Goal: Task Accomplishment & Management: Complete application form

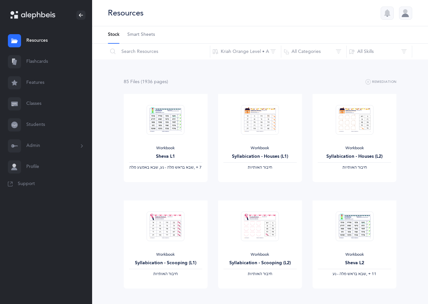
click at [41, 104] on link "Classes" at bounding box center [46, 103] width 92 height 21
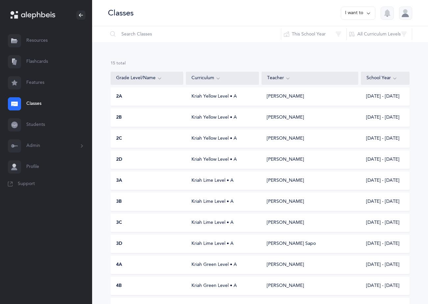
click at [194, 162] on div "Kriah Yellow Level • A" at bounding box center [222, 160] width 73 height 7
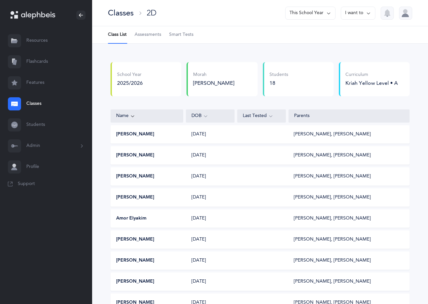
click at [145, 35] on span "Assessments" at bounding box center [148, 35] width 27 height 7
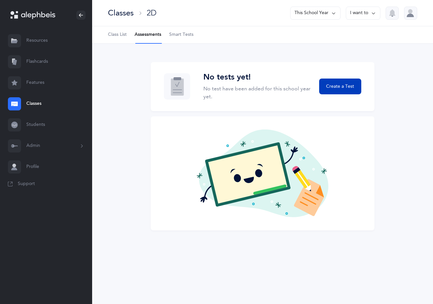
click at [340, 89] on span "Create a Test" at bounding box center [340, 86] width 28 height 7
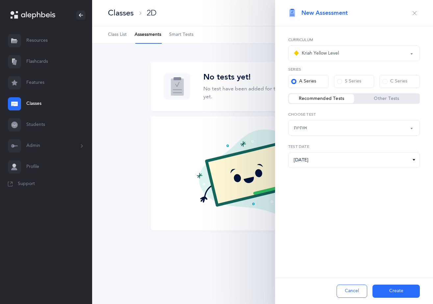
click at [367, 128] on div "אותיות" at bounding box center [354, 127] width 120 height 11
click at [306, 147] on span "אותיות" at bounding box center [304, 148] width 13 height 6
select select "2"
click at [177, 139] on div at bounding box center [263, 173] width 224 height 114
click at [151, 34] on li "Assessments" at bounding box center [148, 34] width 27 height 17
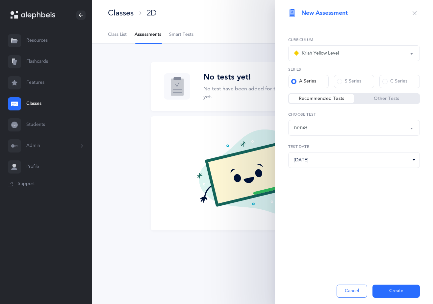
click at [343, 13] on span "New Assessment" at bounding box center [324, 13] width 46 height 8
click at [416, 12] on icon "button" at bounding box center [414, 13] width 5 height 5
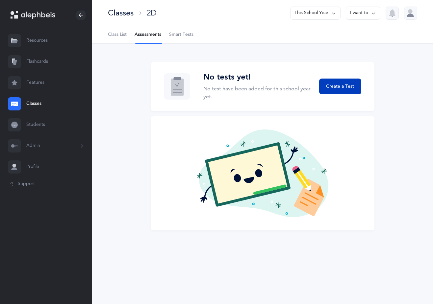
click at [346, 85] on span "Create a Test" at bounding box center [340, 86] width 28 height 7
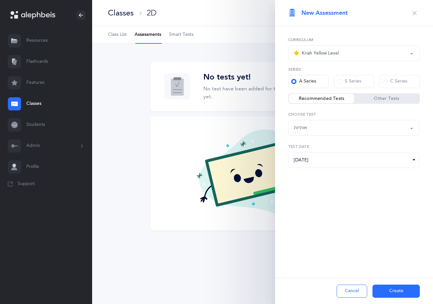
click at [322, 99] on label "Recommended Tests" at bounding box center [321, 98] width 65 height 7
click at [0, 0] on input "Recommended Tests" at bounding box center [0, 0] width 0 height 0
click at [344, 53] on div "Kriah Yellow Level" at bounding box center [354, 53] width 120 height 11
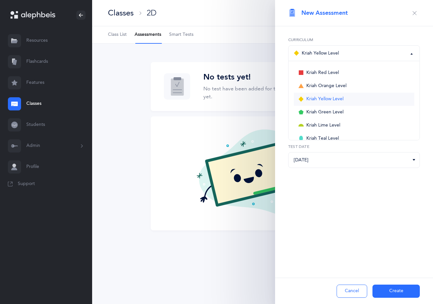
click at [321, 99] on span "Kriah Yellow Level" at bounding box center [324, 99] width 37 height 6
select select "5"
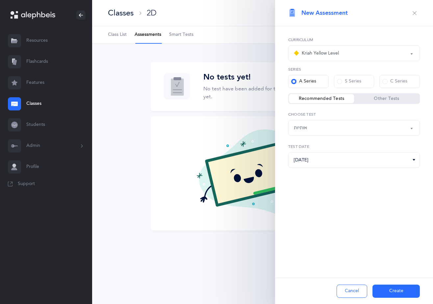
click at [414, 12] on icon "button" at bounding box center [414, 13] width 5 height 5
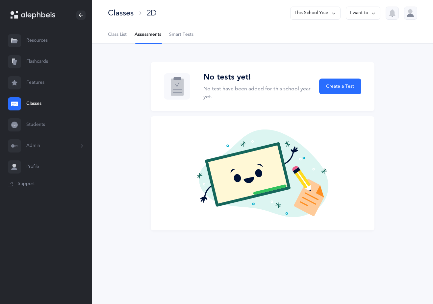
click at [376, 14] on icon at bounding box center [373, 13] width 5 height 7
click at [262, 40] on ul "Class List Assessments Smart Tests" at bounding box center [262, 34] width 341 height 17
click at [333, 12] on icon at bounding box center [333, 13] width 5 height 7
click at [319, 33] on button "This School Year" at bounding box center [312, 34] width 44 height 12
click at [143, 35] on li "Assessments" at bounding box center [148, 34] width 27 height 17
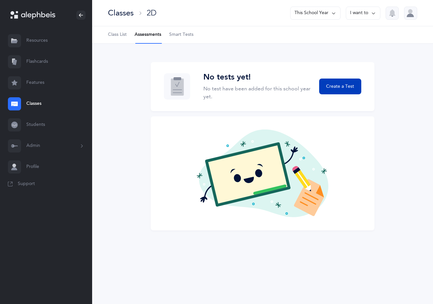
click at [336, 91] on button "Create a Test" at bounding box center [340, 87] width 42 height 16
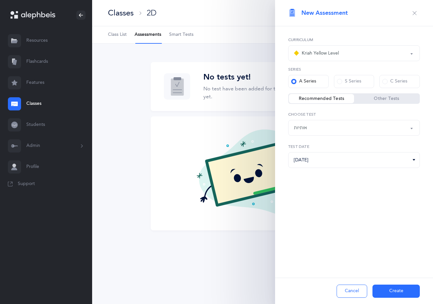
click at [336, 91] on div "Kriah Red Level Kriah Orange Level Kriah Yellow Level Kriah Green Level Kriah L…" at bounding box center [354, 119] width 158 height 186
click at [353, 181] on div "Kriah Red Level Kriah Orange Level Kriah Yellow Level Kriah Green Level Kriah L…" at bounding box center [354, 119] width 158 height 186
click at [324, 160] on input "[DATE]" at bounding box center [354, 160] width 132 height 16
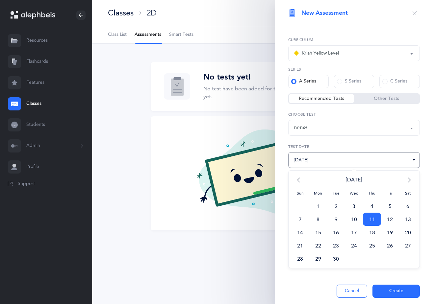
click at [375, 217] on span "11" at bounding box center [372, 219] width 18 height 13
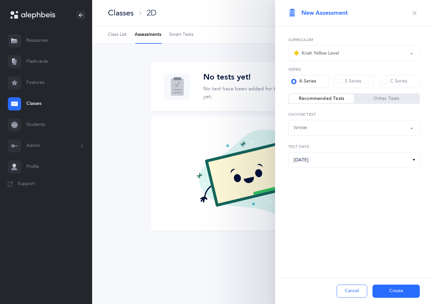
click at [284, 237] on div "New Assessment Kriah Red Level Kriah Orange Level Kriah Yellow Level Kriah Gree…" at bounding box center [354, 152] width 158 height 304
click at [253, 228] on div at bounding box center [263, 173] width 224 height 114
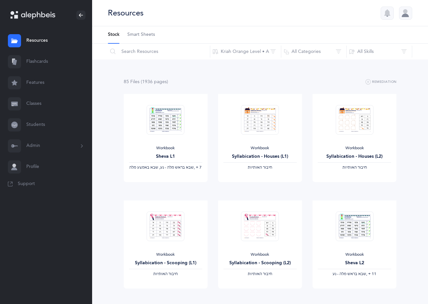
click at [35, 103] on link "Classes" at bounding box center [46, 103] width 92 height 21
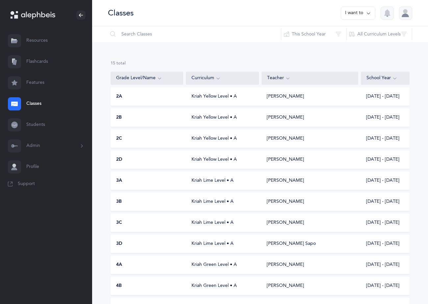
click at [212, 160] on div "Kriah Yellow Level • A" at bounding box center [222, 160] width 73 height 7
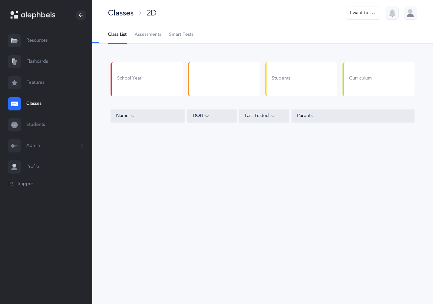
select select "5"
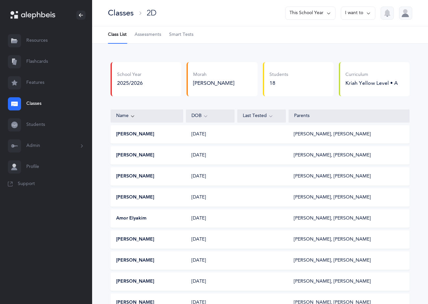
click at [146, 36] on span "Assessments" at bounding box center [148, 35] width 27 height 7
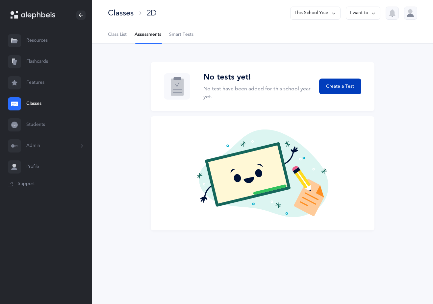
click at [331, 86] on span "Create a Test" at bounding box center [340, 86] width 28 height 7
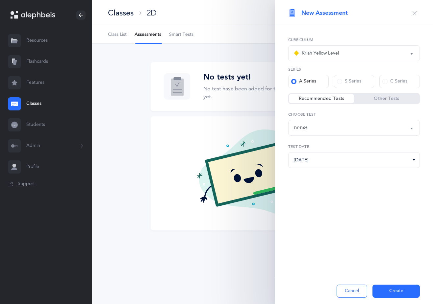
click at [336, 98] on label "Recommended Tests" at bounding box center [321, 98] width 65 height 7
click at [0, 0] on input "Recommended Tests" at bounding box center [0, 0] width 0 height 0
click at [381, 130] on div "אותיות" at bounding box center [354, 127] width 120 height 11
click at [308, 147] on span "אותיות" at bounding box center [304, 148] width 13 height 6
select select "2"
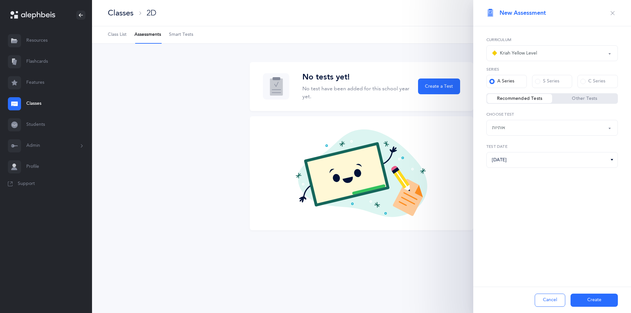
click at [432, 297] on button "Create" at bounding box center [594, 300] width 47 height 13
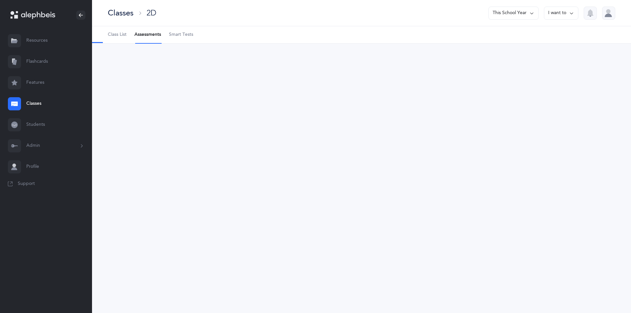
select select "2"
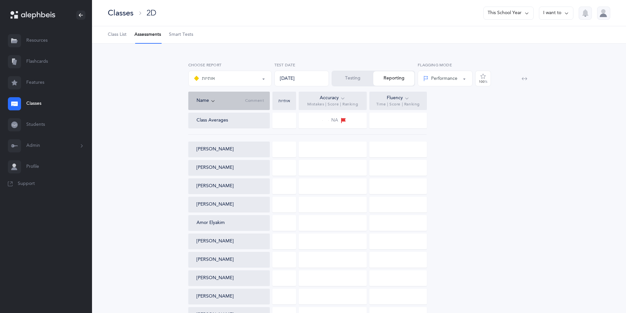
click at [352, 79] on button "Testing" at bounding box center [352, 78] width 41 height 14
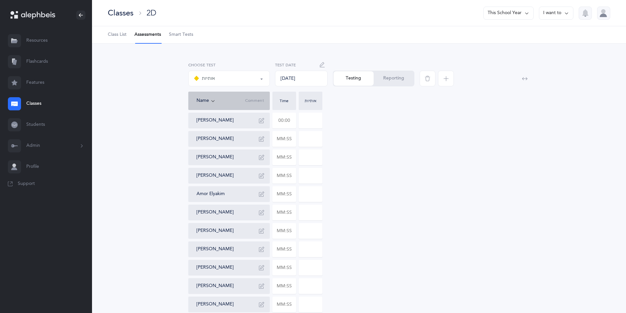
click at [289, 120] on input "text" at bounding box center [284, 120] width 23 height 15
type input "01:06"
type input "0"
click at [375, 124] on div "[PERSON_NAME] 01:06 0 [PERSON_NAME] Bassy [PERSON_NAME] [GEOGRAPHIC_DATA][PERSO…" at bounding box center [359, 277] width 342 height 329
click at [291, 141] on input "text" at bounding box center [284, 139] width 23 height 15
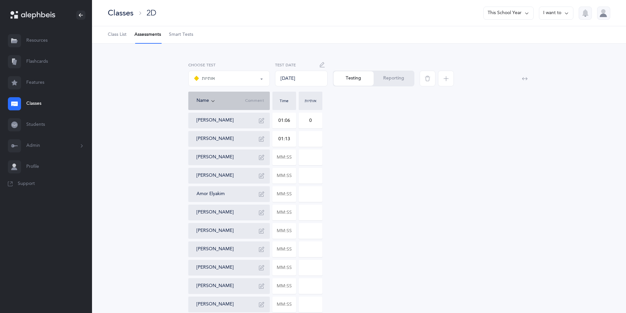
type input "01:13"
click at [314, 141] on input "0" at bounding box center [310, 139] width 23 height 15
type input "01"
click at [330, 156] on div "[PERSON_NAME] 01:06 0 [PERSON_NAME] 01:13 01 [PERSON_NAME] [GEOGRAPHIC_DATA][PE…" at bounding box center [359, 277] width 342 height 329
click at [397, 81] on button "Reporting" at bounding box center [394, 78] width 40 height 14
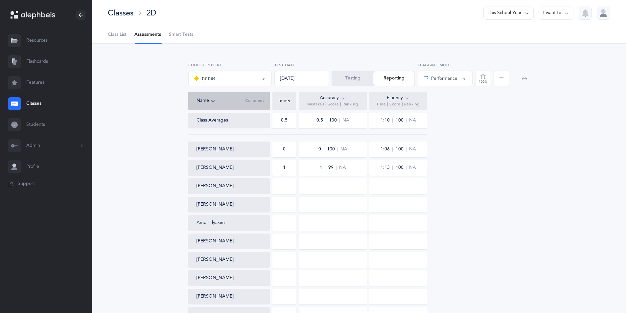
click at [432, 160] on div "Class Averages 0.5 0.5 100 NA 1:10 100 NA [PERSON_NAME] 0 0 100 NA 1:06 100 NA …" at bounding box center [359, 292] width 342 height 358
click at [353, 79] on button "Testing" at bounding box center [352, 78] width 41 height 14
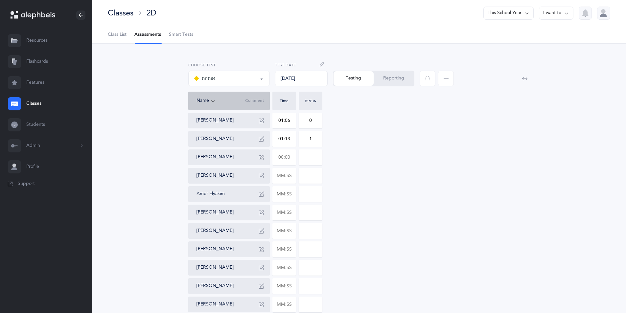
click at [286, 158] on input "text" at bounding box center [284, 157] width 23 height 15
type input "01:24"
type input "0"
click at [341, 158] on div "[PERSON_NAME] 01:06 0 [PERSON_NAME] 01:13 1 [PERSON_NAME] 01:24 0 [PERSON_NAME]…" at bounding box center [359, 277] width 342 height 329
click at [290, 174] on input "text" at bounding box center [284, 175] width 23 height 15
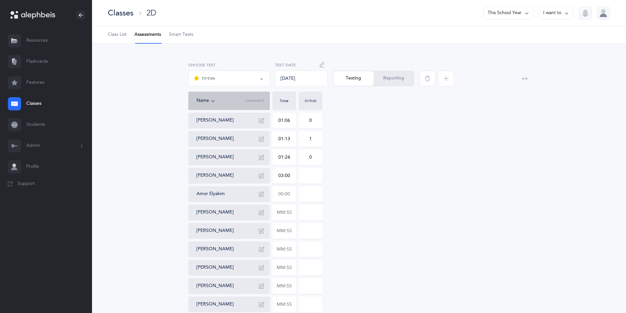
type input "03:00"
type input "0"
click at [275, 195] on input "text" at bounding box center [284, 194] width 23 height 15
type input "01:13"
type input "0"
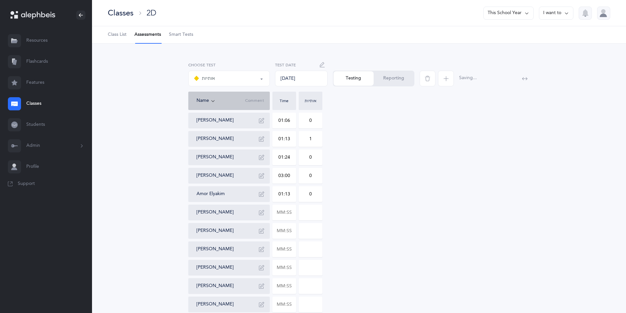
click at [351, 215] on div "[PERSON_NAME] 01:06 0 [PERSON_NAME] 01:13 1 [PERSON_NAME] 01:24 0 [PERSON_NAME]…" at bounding box center [359, 277] width 342 height 329
click at [285, 218] on input "text" at bounding box center [284, 212] width 23 height 15
type input "01:34"
type input "0"
click at [274, 229] on input "text" at bounding box center [284, 231] width 23 height 15
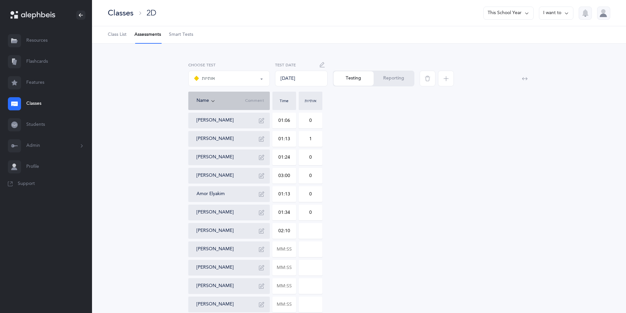
type input "02:10"
click at [307, 232] on input "0" at bounding box center [310, 231] width 23 height 15
click at [312, 233] on input "20" at bounding box center [310, 231] width 23 height 15
type input "2"
click at [330, 234] on div "[PERSON_NAME] 01:06 0 [PERSON_NAME] 01:13 1 [PERSON_NAME] 01:24 0 [PERSON_NAME]…" at bounding box center [359, 277] width 342 height 329
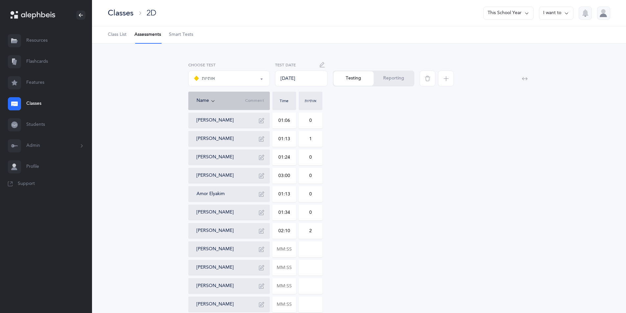
click at [311, 255] on input at bounding box center [310, 249] width 23 height 15
type input "1"
click at [286, 255] on input "text" at bounding box center [284, 249] width 23 height 15
type input "02:05"
click at [333, 259] on div "[PERSON_NAME] 01:06 0 [PERSON_NAME] 01:13 1 [PERSON_NAME] 01:24 0 [PERSON_NAME]…" at bounding box center [359, 277] width 342 height 329
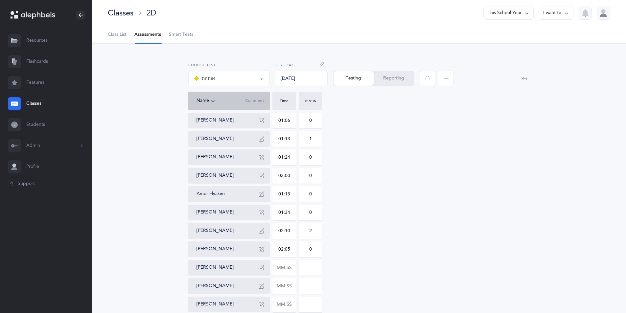
click at [312, 255] on input "0" at bounding box center [310, 249] width 23 height 15
type input "1"
click at [336, 256] on div "[PERSON_NAME] 01:06 0 [PERSON_NAME] 01:13 1 [PERSON_NAME] 01:24 0 [PERSON_NAME]…" at bounding box center [359, 277] width 342 height 329
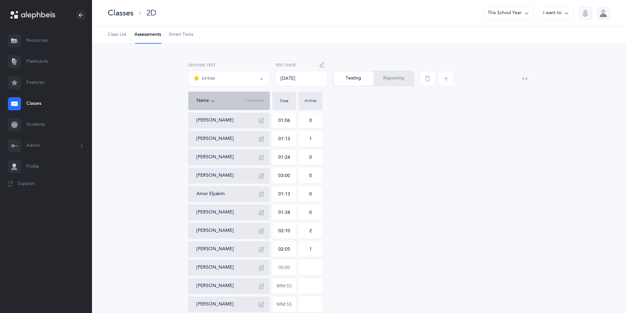
click at [288, 264] on input "text" at bounding box center [284, 267] width 23 height 15
type input "01:32"
type input "0"
click at [346, 276] on div "[PERSON_NAME] 01:06 0 [PERSON_NAME] 01:13 1 [PERSON_NAME] 01:24 0 [PERSON_NAME]…" at bounding box center [359, 277] width 342 height 329
click at [287, 287] on input "text" at bounding box center [284, 286] width 23 height 15
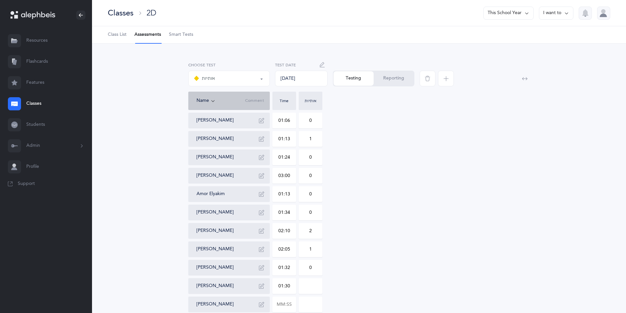
type input "01:30"
type input "0"
drag, startPoint x: 355, startPoint y: 291, endPoint x: 314, endPoint y: 291, distance: 41.1
click at [355, 292] on div "[PERSON_NAME] 01:06 0 [PERSON_NAME] 01:13 1 [PERSON_NAME] 01:24 0 [PERSON_NAME]…" at bounding box center [359, 277] width 342 height 329
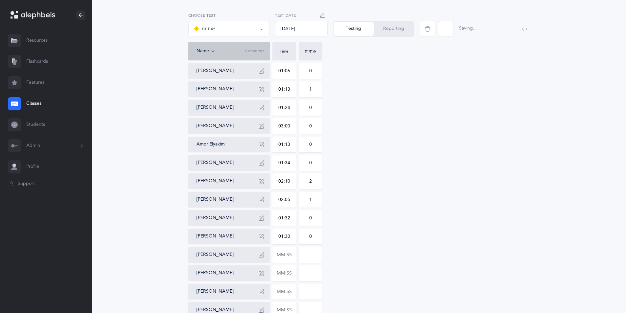
scroll to position [132, 0]
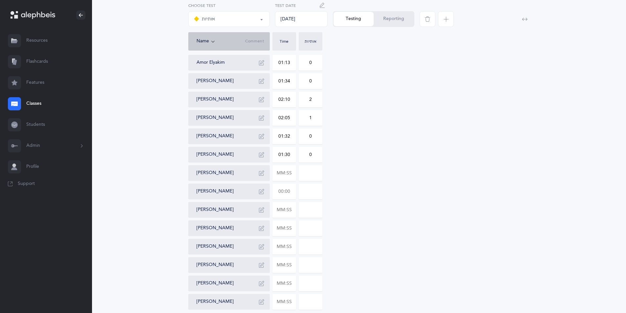
click at [281, 187] on input "text" at bounding box center [284, 191] width 23 height 15
click at [336, 188] on div "[PERSON_NAME] 01:06 0 [PERSON_NAME] 01:13 1 [PERSON_NAME] 01:24 0 [PERSON_NAME]…" at bounding box center [359, 145] width 342 height 329
click at [263, 193] on icon "button" at bounding box center [261, 191] width 5 height 5
click at [309, 209] on input at bounding box center [310, 210] width 23 height 15
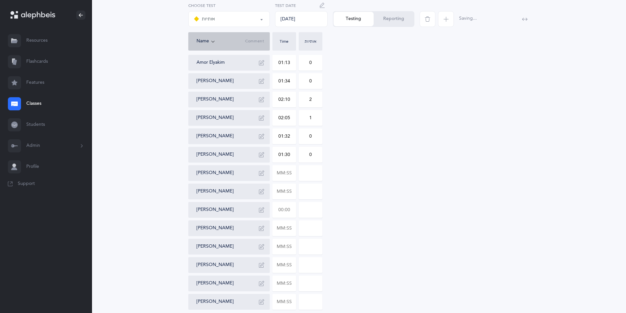
click at [286, 212] on input "text" at bounding box center [284, 210] width 23 height 15
type input "01:40"
click at [303, 212] on input "0" at bounding box center [310, 210] width 23 height 15
click at [318, 212] on input "10" at bounding box center [310, 210] width 23 height 15
type input "1"
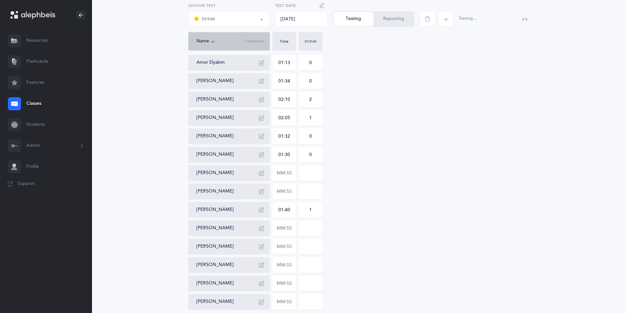
click at [340, 218] on div "[PERSON_NAME] 01:06 0 [PERSON_NAME] 01:13 1 [PERSON_NAME] 01:24 0 [PERSON_NAME]…" at bounding box center [359, 145] width 342 height 329
click at [289, 229] on input "text" at bounding box center [284, 228] width 23 height 15
type input "01:12"
click at [318, 233] on input "0" at bounding box center [310, 228] width 23 height 15
click at [333, 232] on div "[PERSON_NAME] 01:06 0 [PERSON_NAME] 01:13 1 [PERSON_NAME] 01:24 0 [PERSON_NAME]…" at bounding box center [359, 145] width 342 height 329
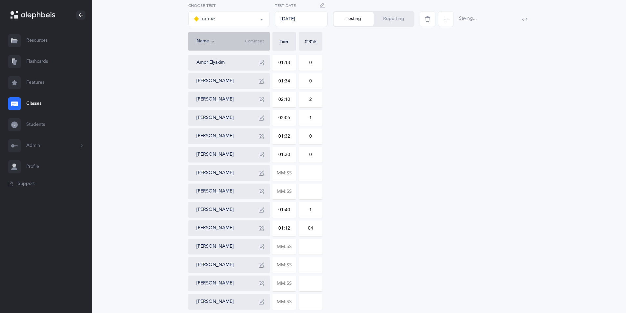
click at [311, 229] on input "04" at bounding box center [310, 228] width 23 height 15
type input "4"
click at [353, 238] on div "[PERSON_NAME] 01:06 0 [PERSON_NAME] 01:13 1 [PERSON_NAME] 01:24 0 [PERSON_NAME]…" at bounding box center [359, 145] width 342 height 329
click at [289, 248] on input "text" at bounding box center [284, 246] width 23 height 15
type input "01:18"
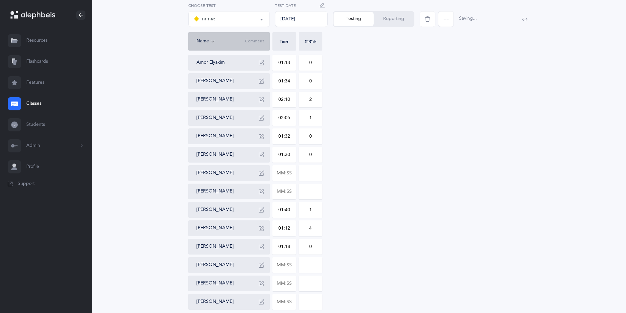
click at [306, 247] on input "0" at bounding box center [310, 246] width 23 height 15
click at [308, 246] on input "0" at bounding box center [310, 246] width 23 height 15
type input "4"
click at [360, 257] on div "[PERSON_NAME] 01:06 0 [PERSON_NAME] 01:13 1 [PERSON_NAME] 01:24 0 [PERSON_NAME]…" at bounding box center [359, 145] width 342 height 329
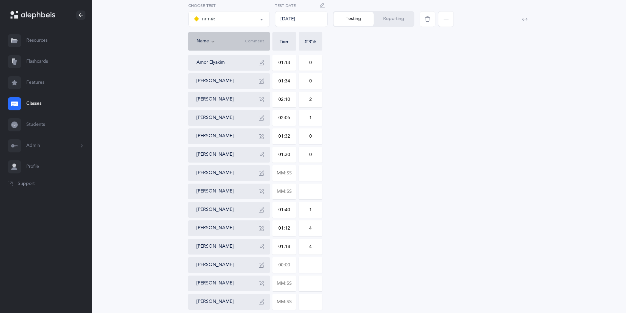
click at [287, 265] on input "text" at bounding box center [284, 265] width 23 height 15
type input "01:29"
type input "0"
click at [338, 266] on div "[PERSON_NAME] 01:06 0 [PERSON_NAME] 01:13 1 [PERSON_NAME] 01:24 0 [PERSON_NAME]…" at bounding box center [359, 145] width 342 height 329
click at [287, 281] on input "text" at bounding box center [284, 283] width 23 height 15
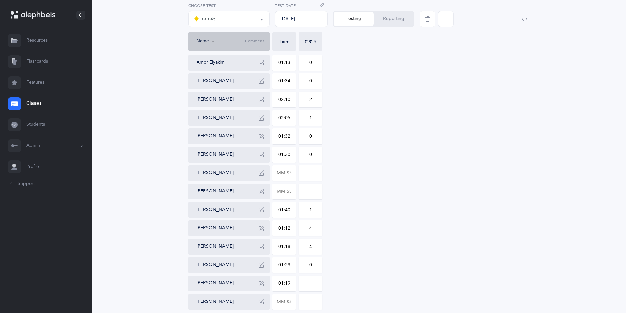
type input "01:19"
type input "0"
click at [349, 284] on div "[PERSON_NAME] 01:06 0 [PERSON_NAME] 01:13 1 [PERSON_NAME] 01:24 0 [PERSON_NAME]…" at bounding box center [359, 145] width 342 height 329
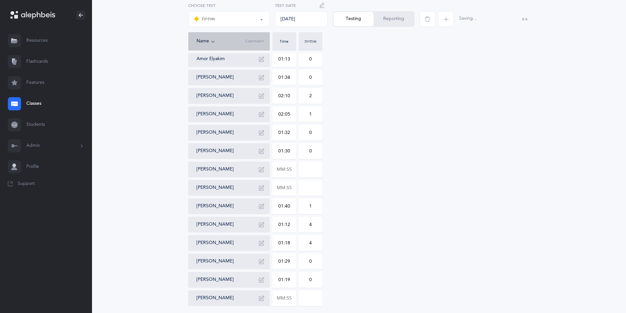
scroll to position [160, 0]
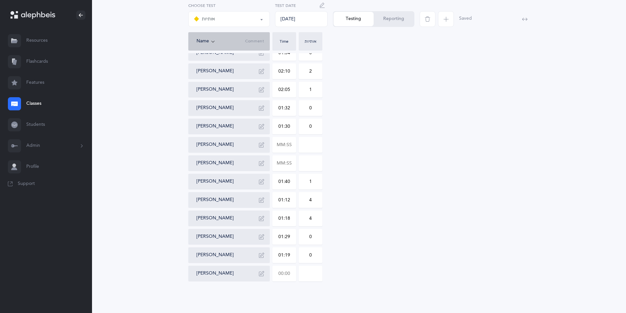
click at [290, 277] on input "text" at bounding box center [284, 273] width 23 height 15
type input "01:10"
type input "0"
click at [345, 269] on div "[PERSON_NAME] 01:06 0 [PERSON_NAME] 01:13 1 [PERSON_NAME] 01:24 0 [PERSON_NAME]…" at bounding box center [359, 117] width 342 height 329
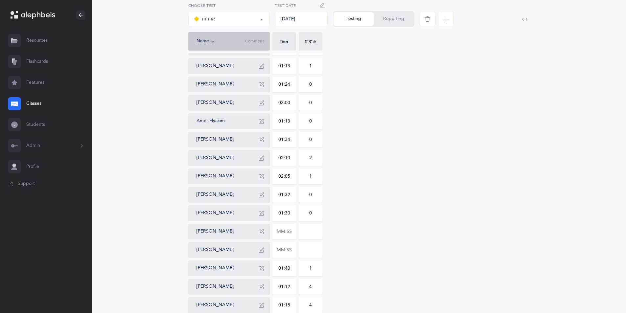
scroll to position [99, 0]
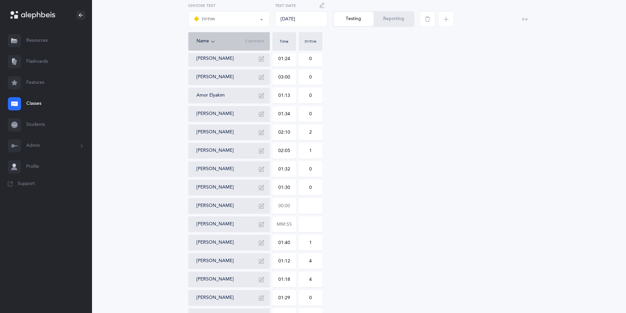
click at [284, 208] on input "text" at bounding box center [284, 206] width 23 height 15
click at [354, 208] on div "[PERSON_NAME] 01:06 0 [PERSON_NAME] 01:13 1 [PERSON_NAME] 01:24 0 [PERSON_NAME]…" at bounding box center [359, 178] width 342 height 329
click at [259, 208] on icon "button" at bounding box center [261, 206] width 5 height 5
type textarea "absent"
click at [259, 207] on icon "button" at bounding box center [261, 206] width 5 height 5
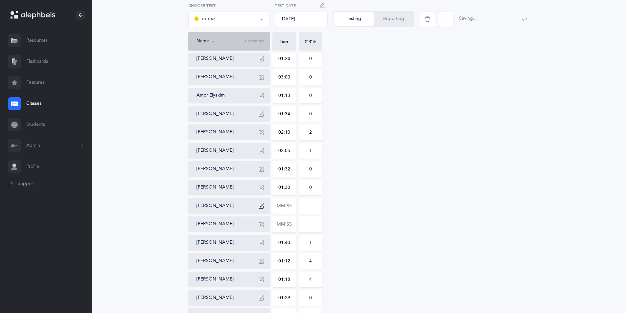
click at [338, 213] on div "[PERSON_NAME] 01:06 0 [PERSON_NAME] 01:13 1 [PERSON_NAME] 01:24 0 [PERSON_NAME]…" at bounding box center [359, 178] width 342 height 329
click at [393, 20] on button "Reporting" at bounding box center [394, 19] width 40 height 14
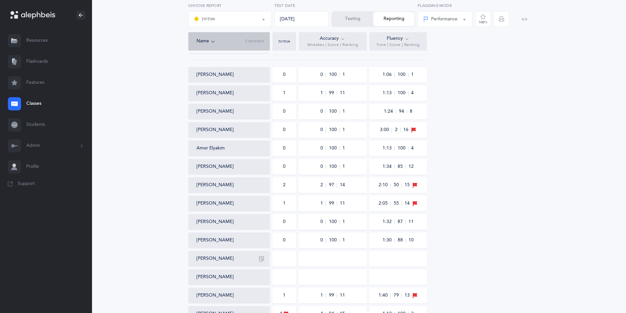
scroll to position [0, 0]
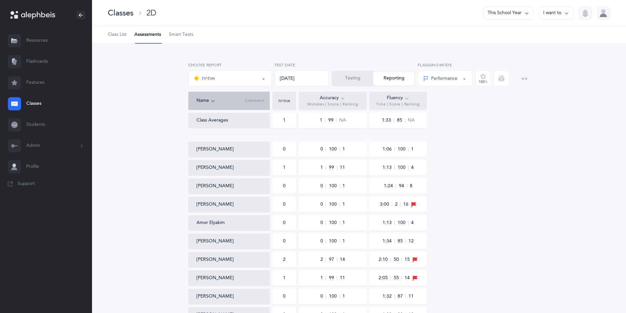
click at [342, 80] on button "Testing" at bounding box center [352, 78] width 41 height 14
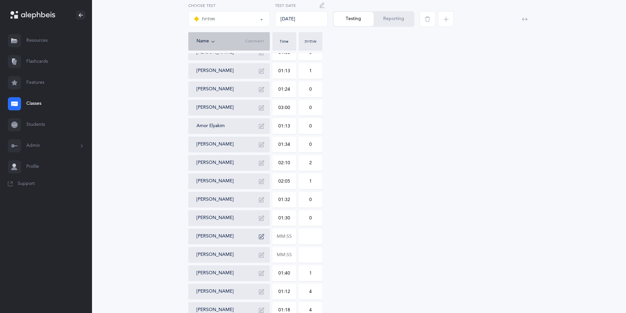
scroll to position [160, 0]
click at [398, 20] on button "Reporting" at bounding box center [394, 19] width 40 height 14
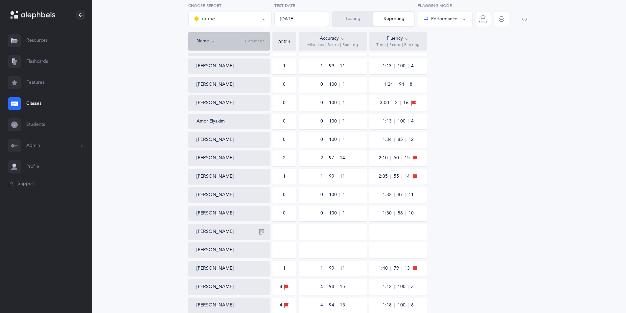
scroll to position [0, 0]
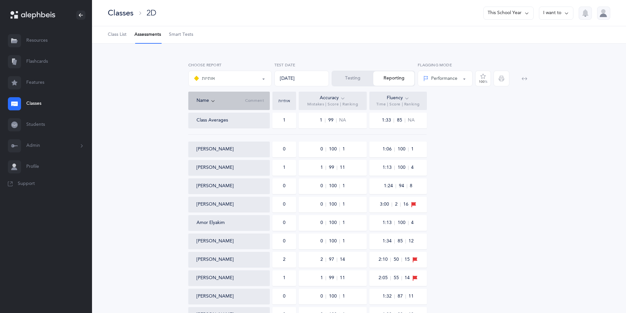
click at [432, 78] on button "Performance" at bounding box center [445, 79] width 55 height 16
click at [432, 106] on link "Percentile" at bounding box center [446, 111] width 44 height 13
click at [432, 87] on div "Performance Percentile Percentile Performance Percentile Flagging Mode" at bounding box center [446, 77] width 58 height 30
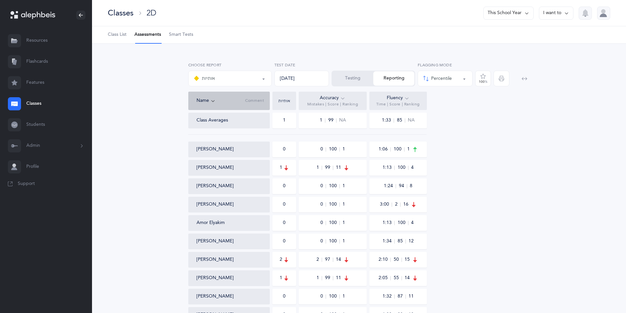
click at [432, 81] on div "Percentile" at bounding box center [438, 78] width 29 height 7
click at [432, 94] on link "Performance" at bounding box center [446, 98] width 44 height 13
select select "1"
click at [347, 82] on button "Testing" at bounding box center [352, 78] width 41 height 14
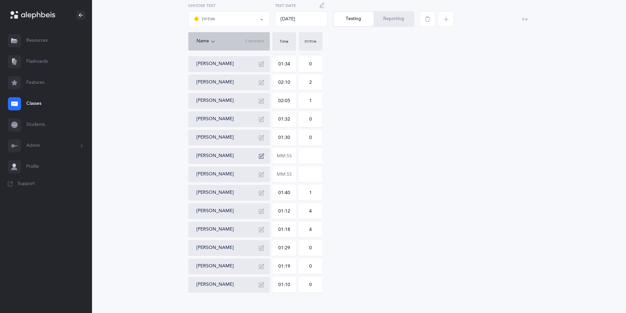
scroll to position [160, 0]
